Goal: Leave review/rating: Share an evaluation or opinion about a product, service, or content

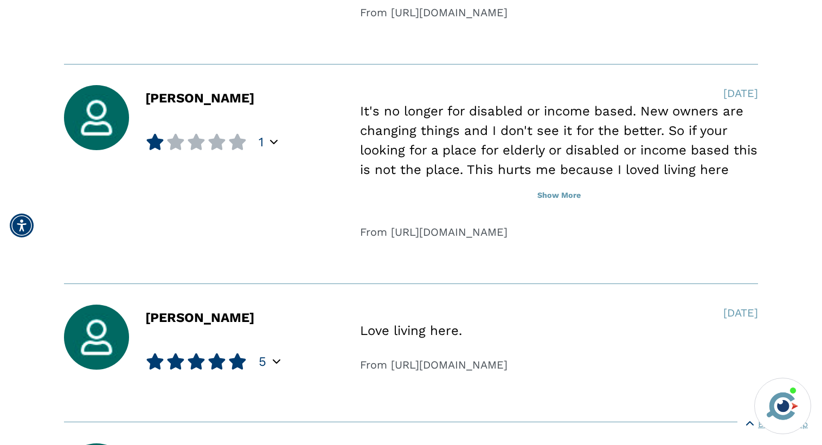
scroll to position [1061, 0]
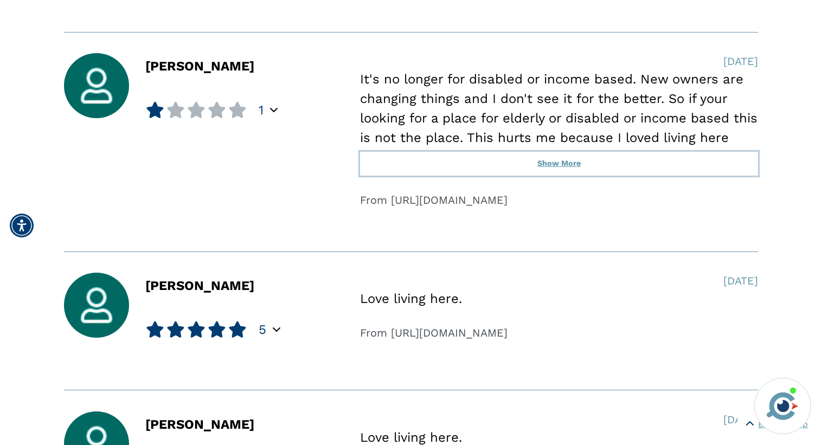
click at [558, 161] on button "Show More" at bounding box center [559, 164] width 398 height 24
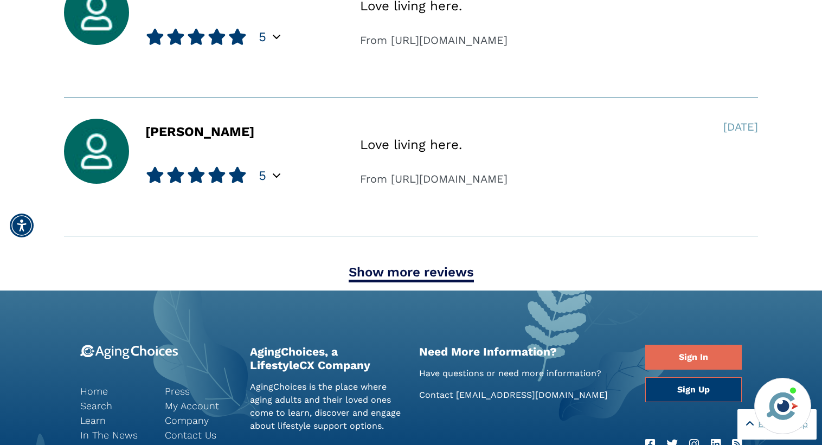
scroll to position [1381, 0]
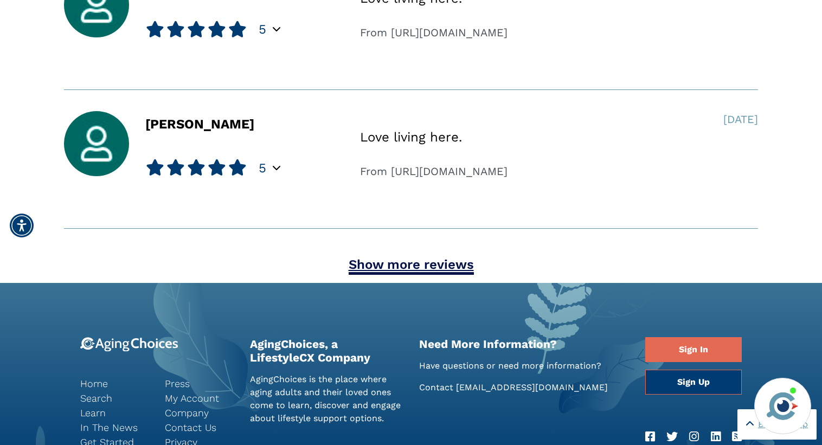
click at [408, 264] on link "Show more reviews" at bounding box center [411, 266] width 125 height 18
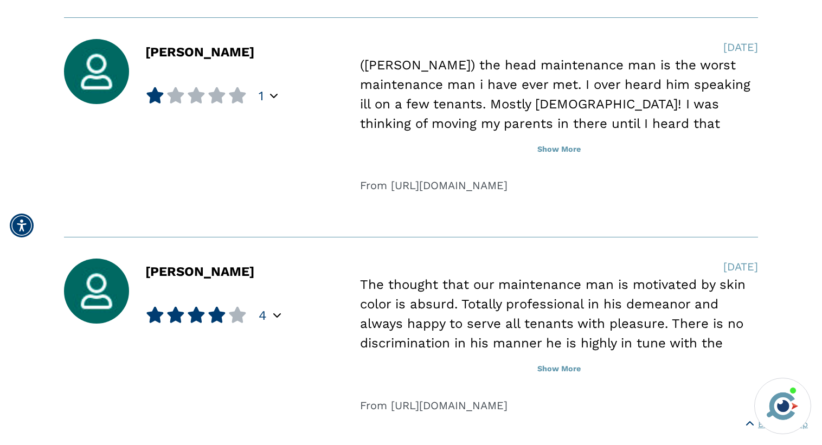
scroll to position [1748, 0]
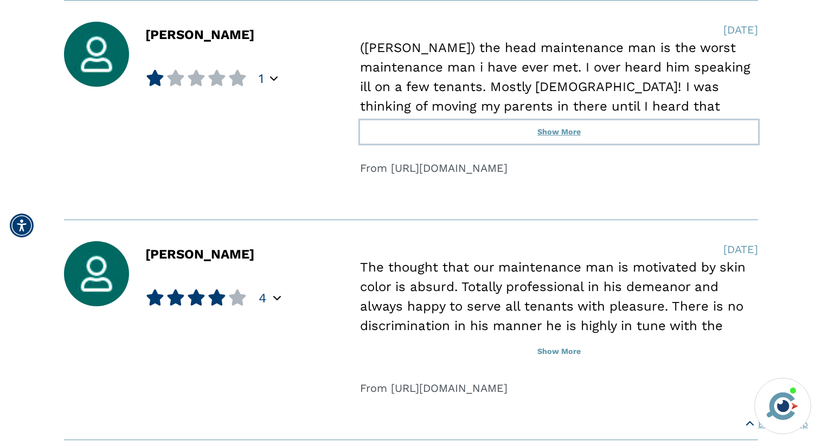
click at [566, 133] on button "Show More" at bounding box center [559, 132] width 398 height 24
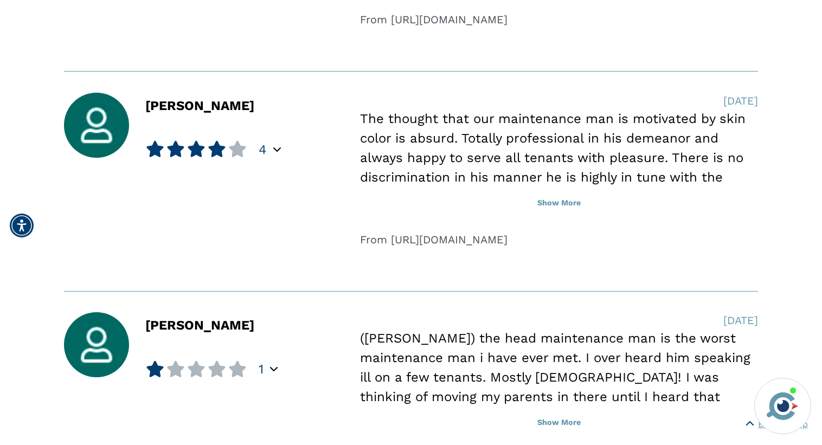
scroll to position [1970, 0]
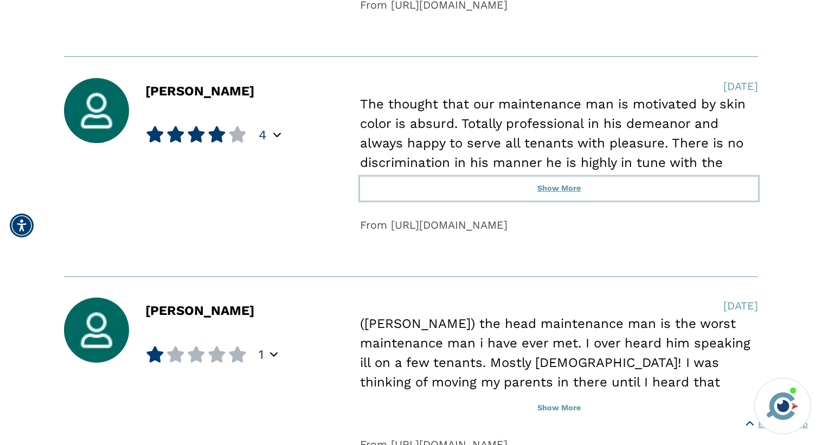
click at [560, 190] on button "Show More" at bounding box center [559, 189] width 398 height 24
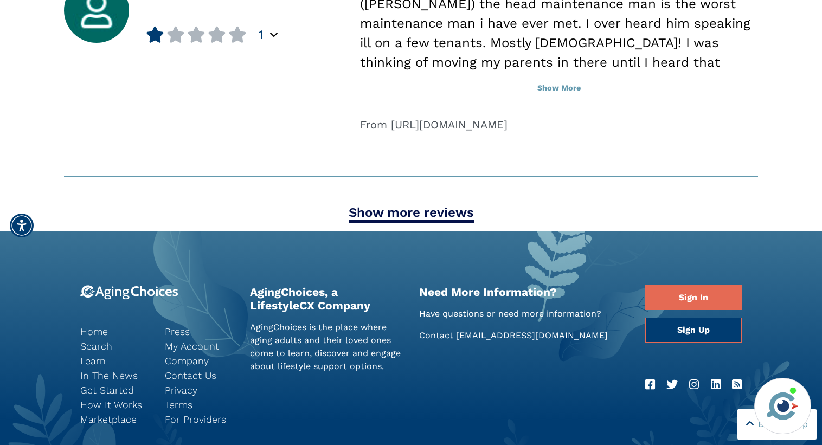
scroll to position [2352, 0]
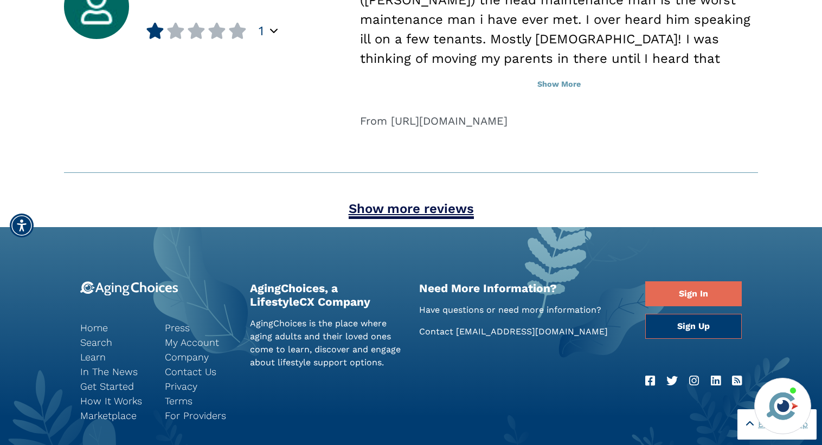
click at [386, 214] on link "Show more reviews" at bounding box center [411, 210] width 125 height 18
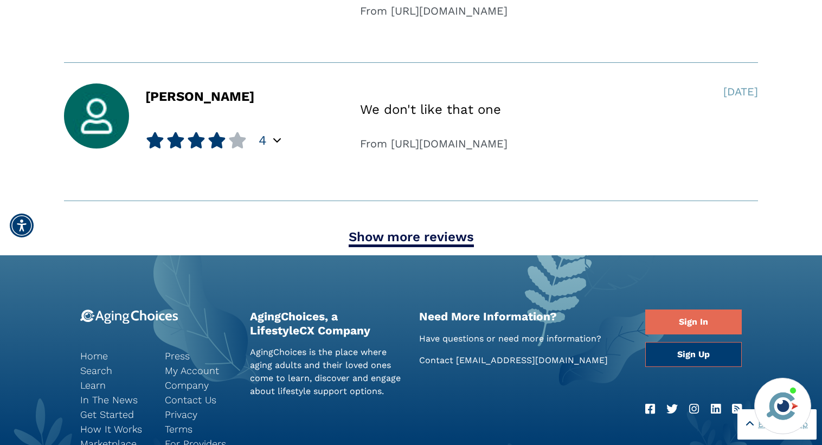
scroll to position [3130, 0]
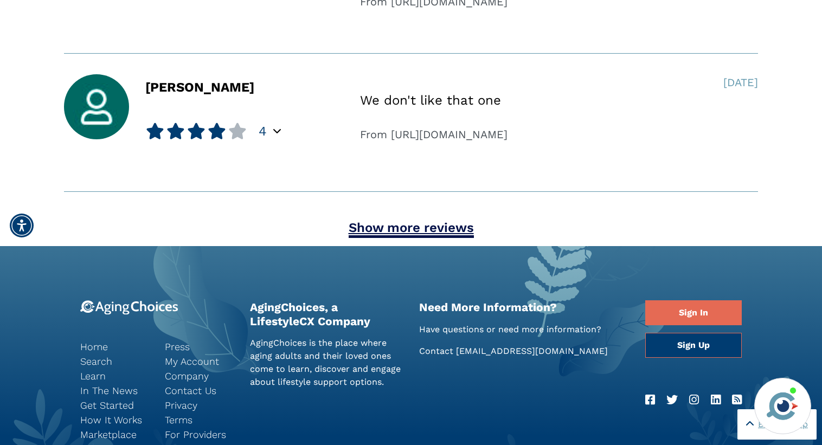
click at [433, 233] on link "Show more reviews" at bounding box center [411, 229] width 125 height 18
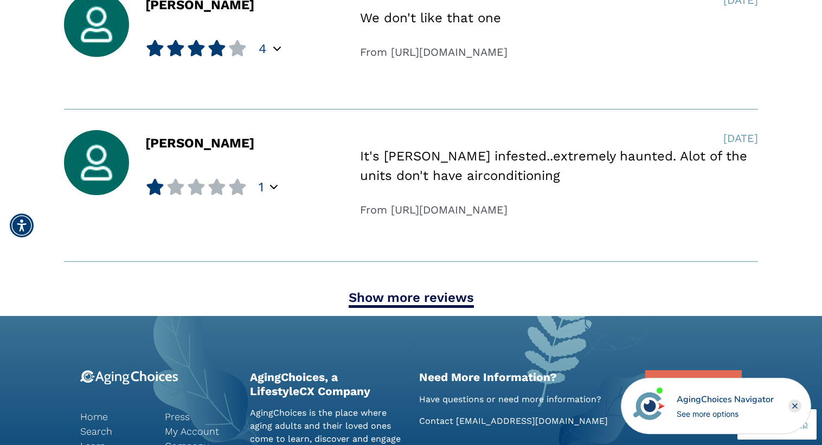
scroll to position [3648, 0]
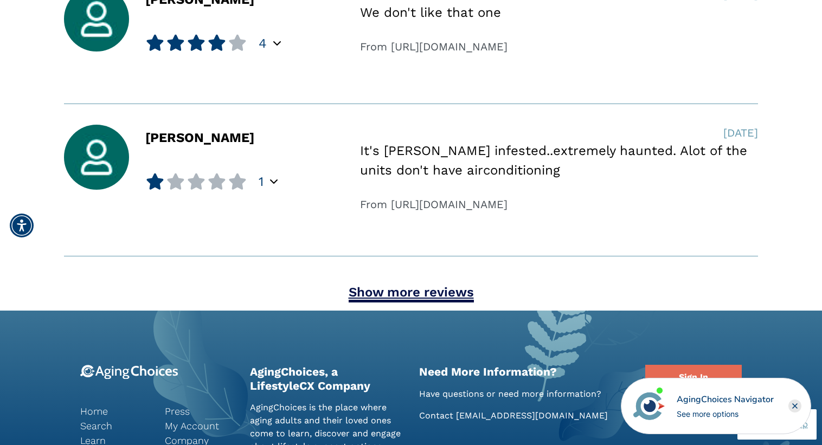
click at [424, 291] on link "Show more reviews" at bounding box center [411, 294] width 125 height 18
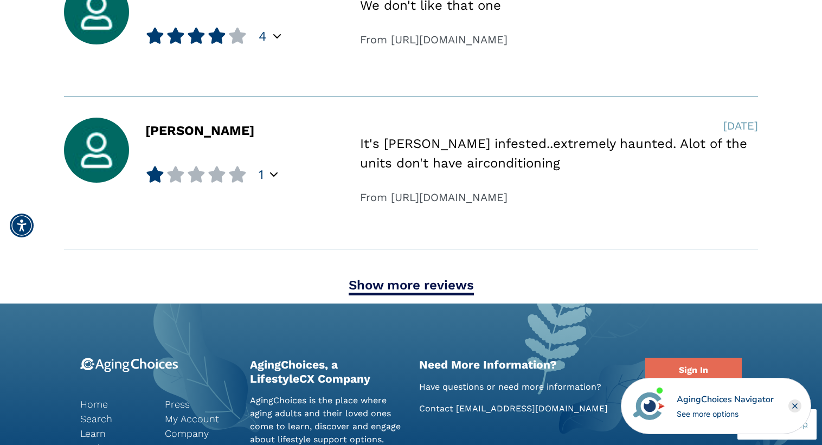
scroll to position [4219, 0]
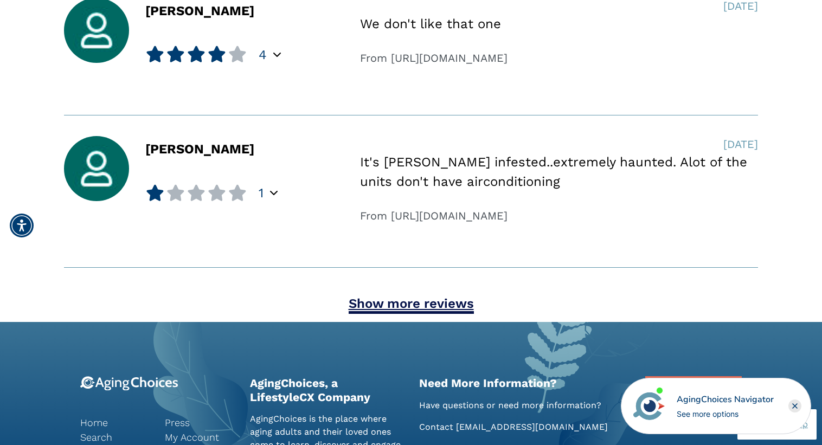
click at [425, 305] on link "Show more reviews" at bounding box center [411, 305] width 125 height 18
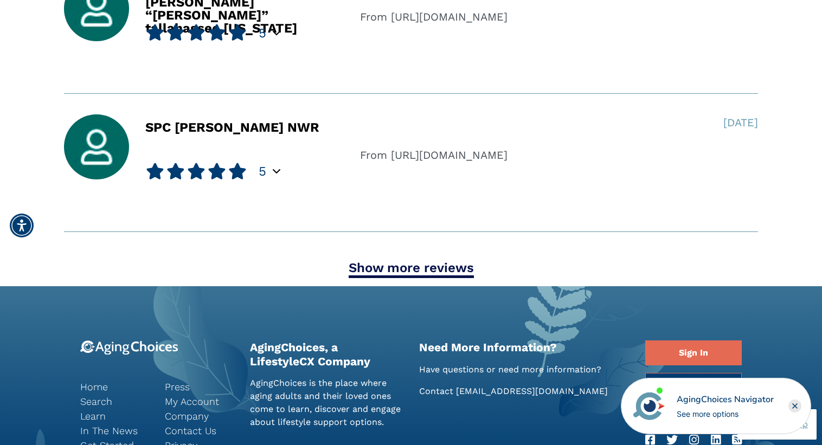
scroll to position [4755, 0]
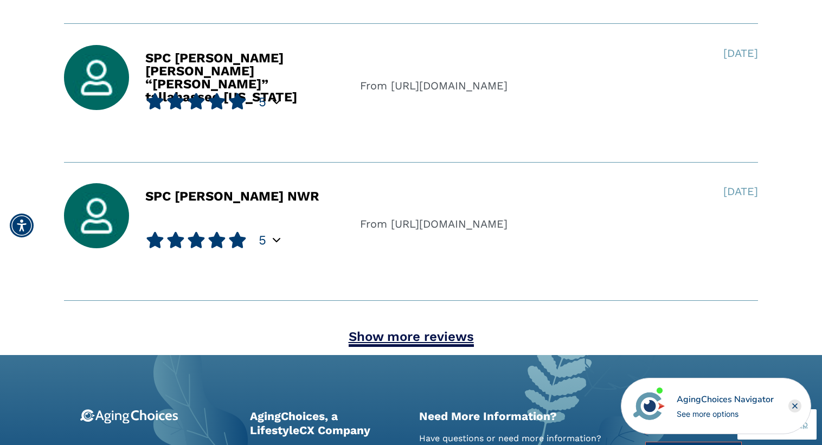
click at [410, 340] on link "Show more reviews" at bounding box center [411, 338] width 125 height 18
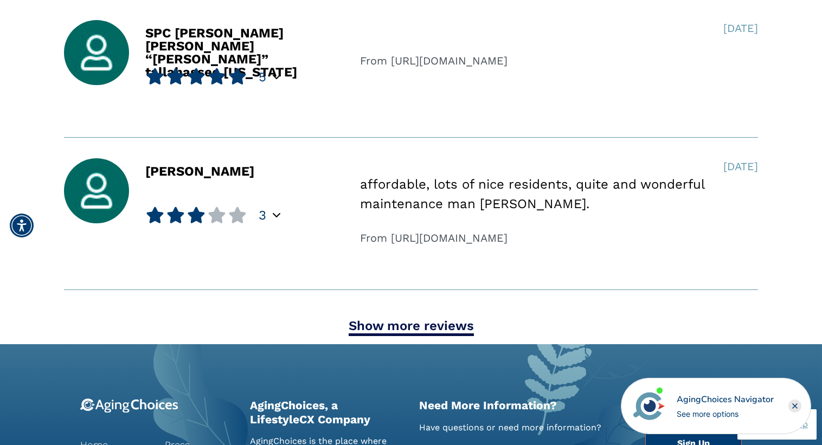
scroll to position [5226, 0]
